Goal: Task Accomplishment & Management: Complete application form

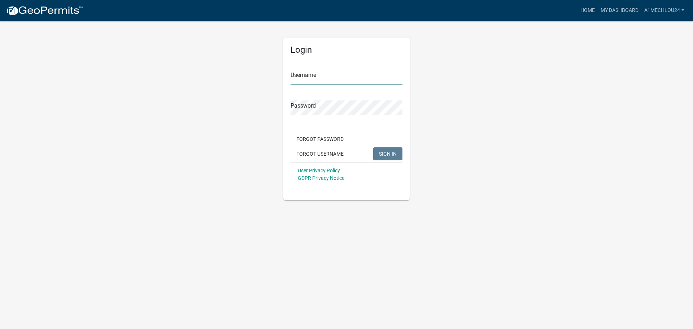
type input "A1MechLou24"
click at [389, 152] on span "SIGN IN" at bounding box center [388, 153] width 18 height 6
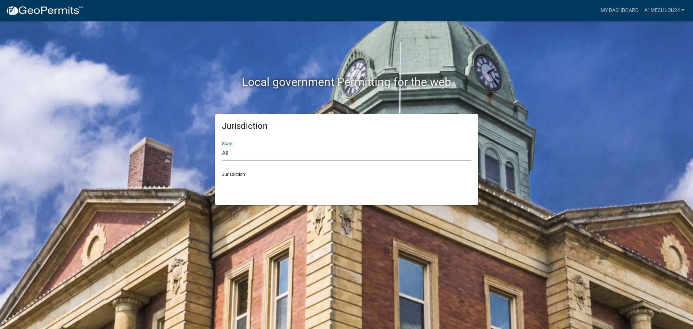
click at [244, 156] on select "All [US_STATE] [US_STATE] [US_STATE] [US_STATE] [US_STATE] [US_STATE] [US_STATE…" at bounding box center [346, 153] width 249 height 15
select select "[US_STATE]"
click at [222, 146] on select "All [US_STATE] [US_STATE] [US_STATE] [US_STATE] [US_STATE] [US_STATE] [US_STATE…" at bounding box center [346, 153] width 249 height 15
click at [236, 190] on select "City of [GEOGRAPHIC_DATA], [US_STATE] City of [GEOGRAPHIC_DATA], [US_STATE] Cit…" at bounding box center [346, 183] width 249 height 15
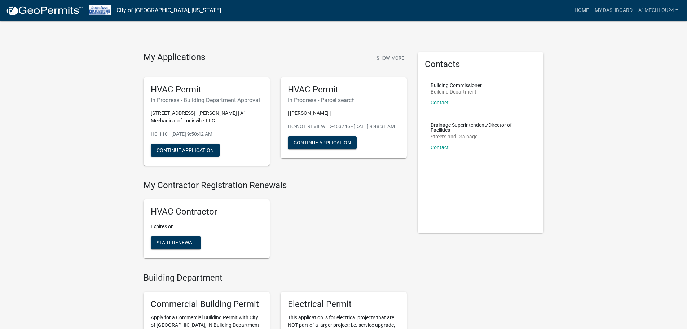
scroll to position [36, 0]
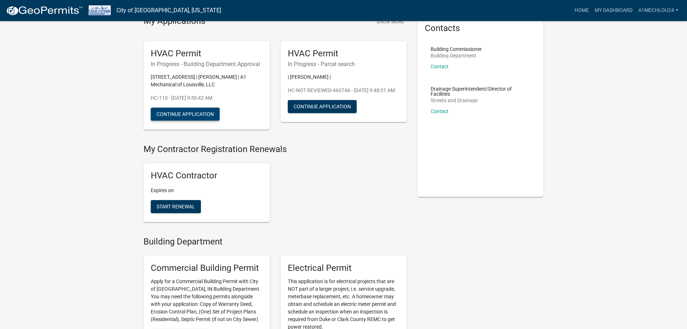
click at [174, 112] on button "Continue Application" at bounding box center [185, 113] width 69 height 13
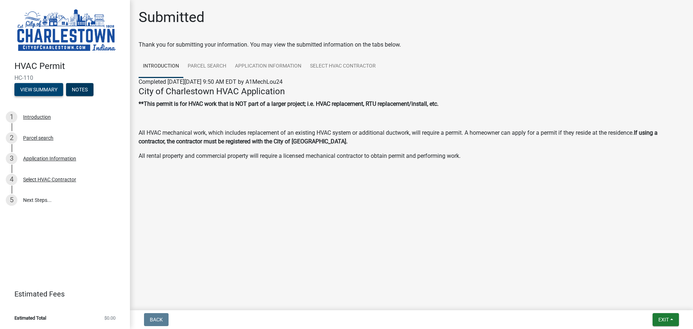
click at [49, 87] on button "View Summary" at bounding box center [38, 89] width 49 height 13
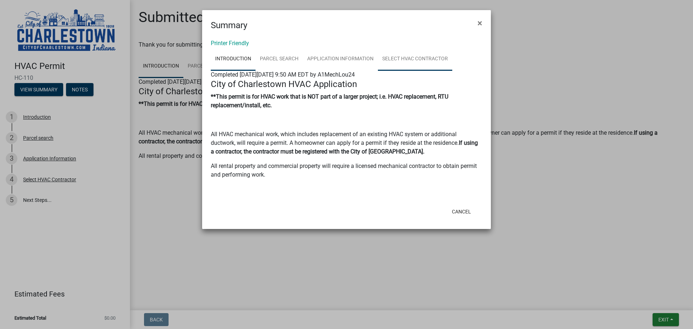
click at [405, 58] on link "Select HVAC Contractor" at bounding box center [415, 59] width 74 height 23
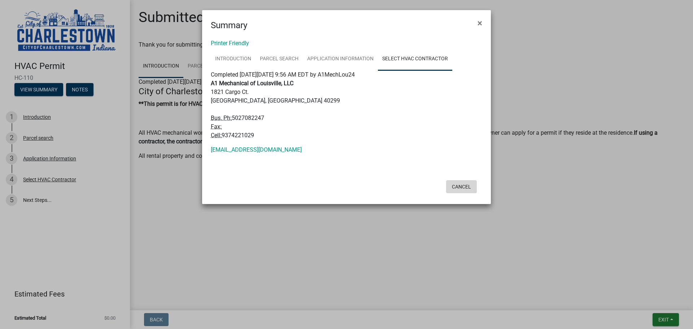
click at [466, 186] on button "Cancel" at bounding box center [461, 186] width 31 height 13
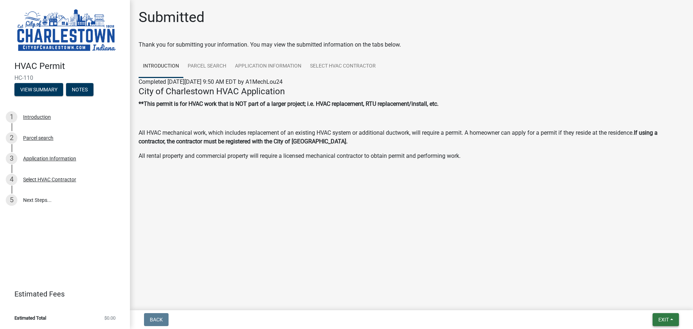
click at [662, 319] on span "Exit" at bounding box center [663, 319] width 10 height 6
click at [655, 301] on button "Save & Exit" at bounding box center [650, 300] width 58 height 17
